Goal: Check status

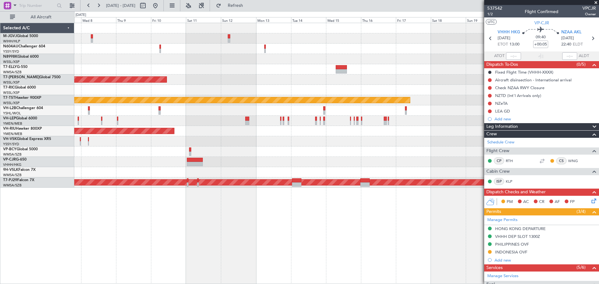
click at [168, 72] on div at bounding box center [336, 69] width 525 height 10
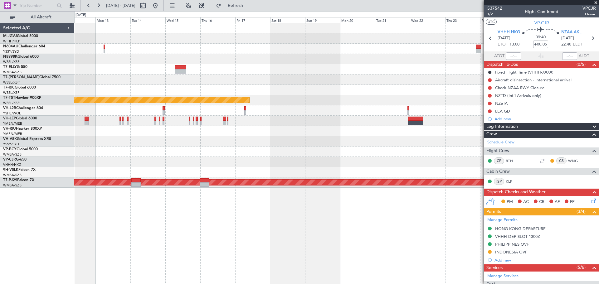
click at [88, 81] on div "Planned Maint [GEOGRAPHIC_DATA] (Seletar) Planned Maint [GEOGRAPHIC_DATA] (Sele…" at bounding box center [336, 105] width 525 height 165
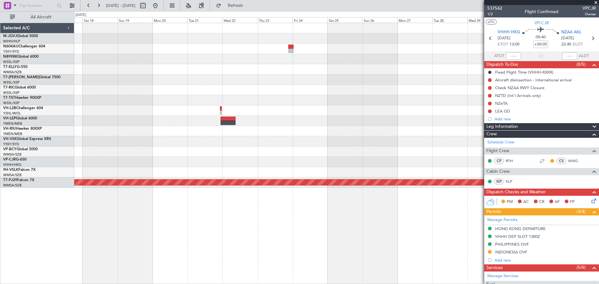
click at [128, 69] on div at bounding box center [336, 69] width 525 height 10
click at [224, 64] on div at bounding box center [336, 59] width 525 height 10
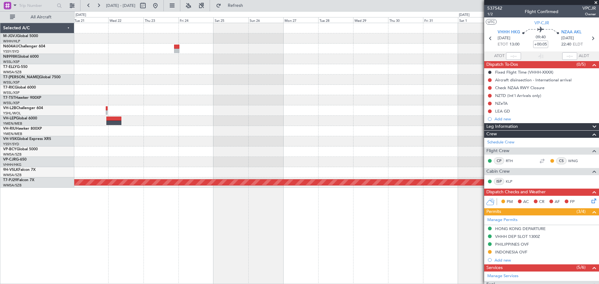
click at [240, 78] on div "Planned Maint [GEOGRAPHIC_DATA] (Seletar) Planned Maint [GEOGRAPHIC_DATA] (Sult…" at bounding box center [336, 105] width 525 height 165
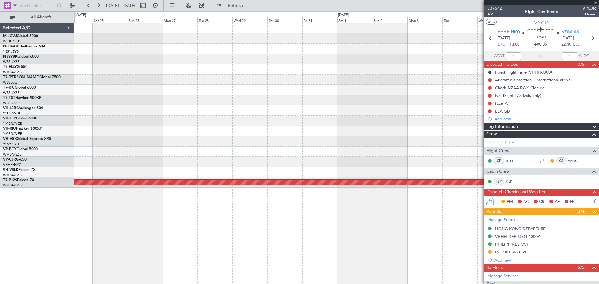
click at [251, 83] on div at bounding box center [336, 80] width 525 height 10
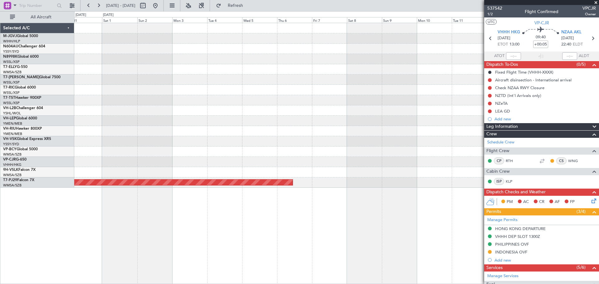
click at [251, 79] on div at bounding box center [336, 80] width 525 height 10
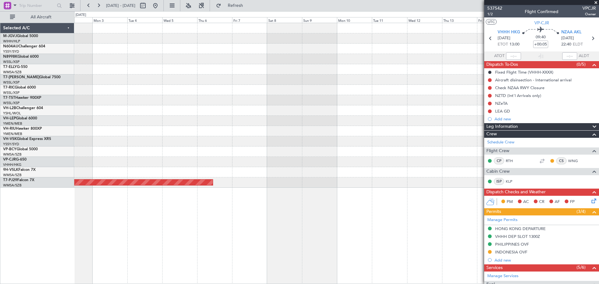
click at [243, 74] on div at bounding box center [336, 69] width 525 height 10
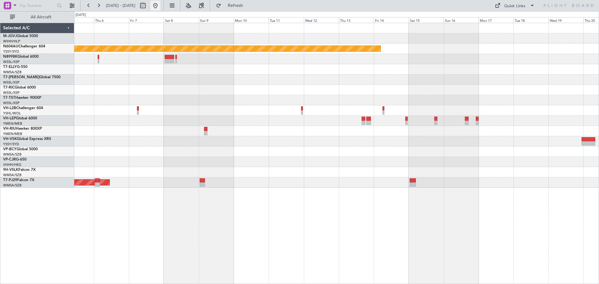
click at [160, 7] on button at bounding box center [155, 6] width 10 height 10
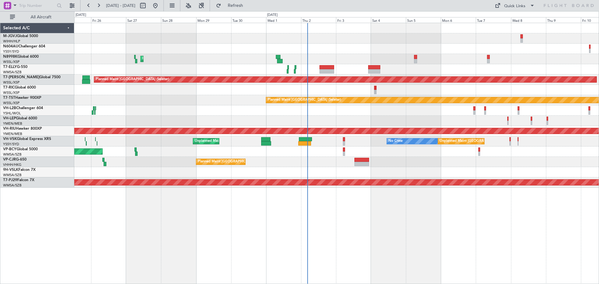
click at [393, 61] on div "Planned Maint [GEOGRAPHIC_DATA] ([GEOGRAPHIC_DATA] Intl)" at bounding box center [336, 59] width 525 height 10
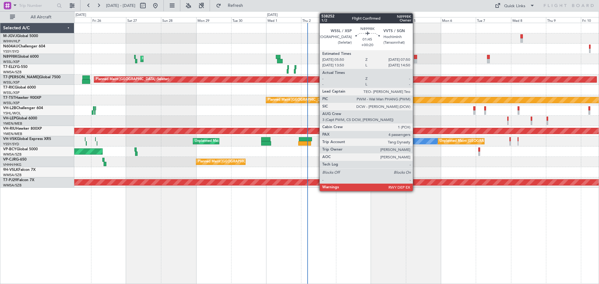
click at [416, 58] on div at bounding box center [415, 57] width 3 height 4
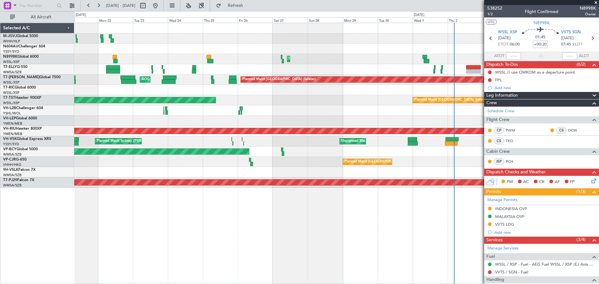
click at [256, 70] on div "[PERSON_NAME] [GEOGRAPHIC_DATA] (Dubai Intl) Planned Maint [GEOGRAPHIC_DATA] ([…" at bounding box center [336, 69] width 525 height 10
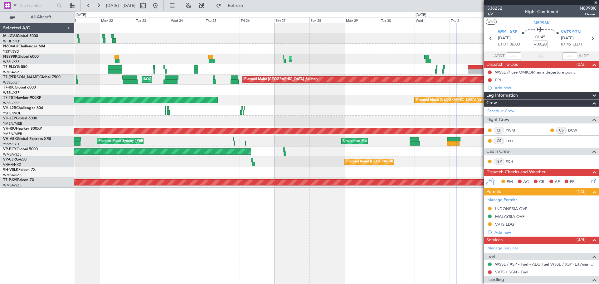
click at [252, 59] on div "Planned Maint [GEOGRAPHIC_DATA] ([GEOGRAPHIC_DATA] Intl)" at bounding box center [336, 59] width 525 height 10
